Goal: Task Accomplishment & Management: Manage account settings

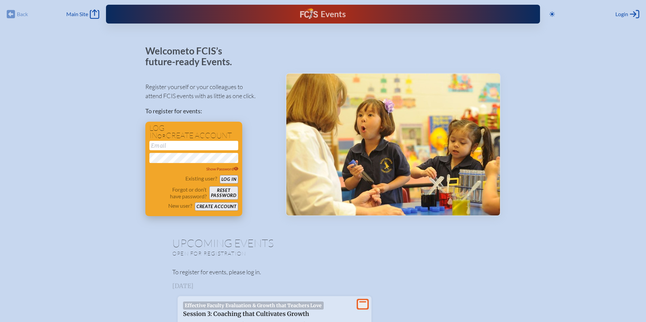
click at [216, 149] on input "email" at bounding box center [193, 145] width 89 height 9
click at [233, 179] on button "Log in" at bounding box center [229, 179] width 18 height 8
click at [199, 144] on input "nanderson" at bounding box center [193, 145] width 89 height 9
click at [195, 145] on input "nanderson" at bounding box center [193, 145] width 89 height 9
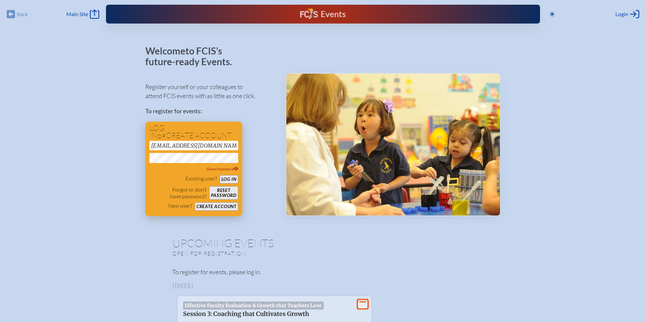
type input "[EMAIL_ADDRESS][DOMAIN_NAME]"
click at [232, 179] on button "Log in" at bounding box center [229, 179] width 18 height 8
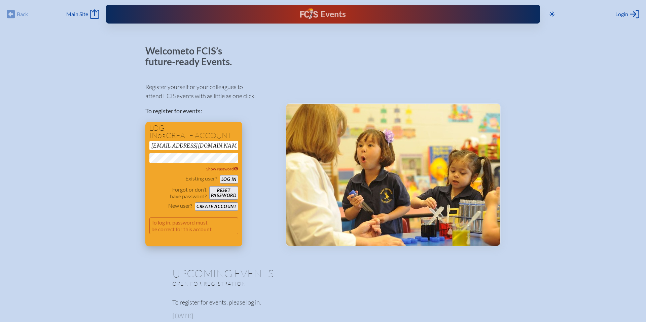
click at [228, 179] on button "Log in" at bounding box center [229, 179] width 18 height 8
